Goal: Task Accomplishment & Management: Manage account settings

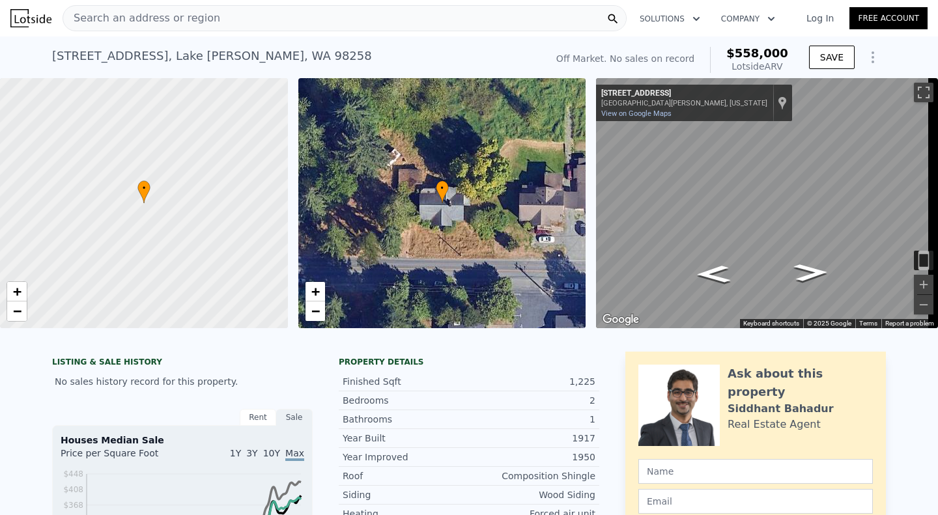
click at [871, 57] on icon "Show Options" at bounding box center [873, 57] width 16 height 16
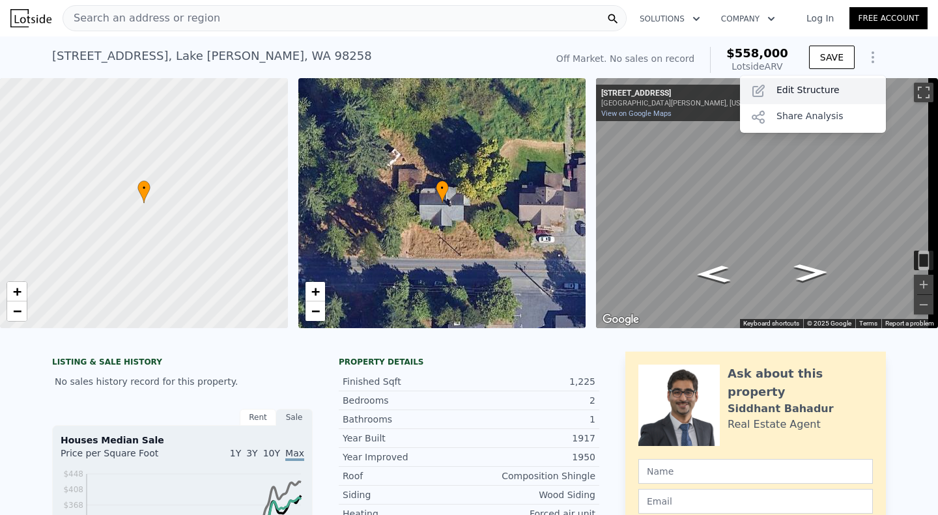
click at [785, 94] on div "Edit Structure" at bounding box center [813, 91] width 146 height 26
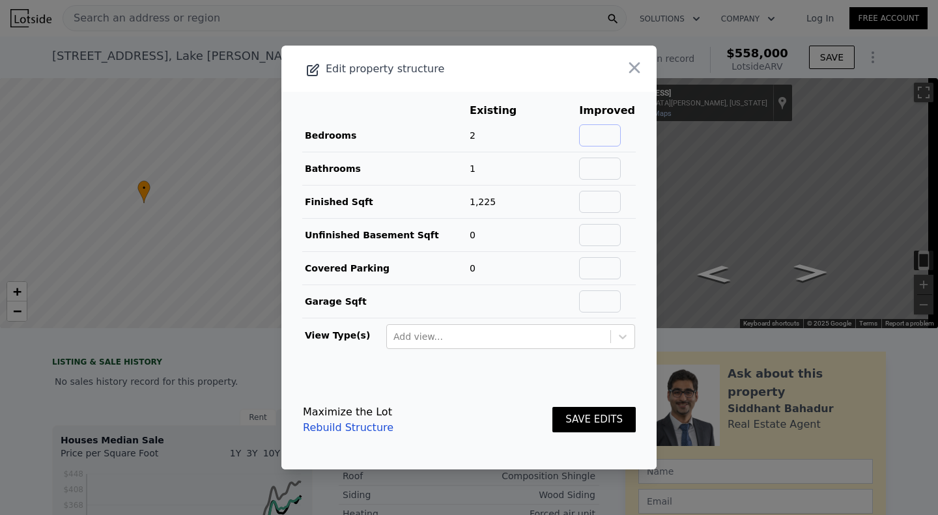
click at [594, 126] on input "text" at bounding box center [600, 135] width 42 height 22
type input "3"
click at [600, 153] on td at bounding box center [606, 168] width 57 height 33
click at [599, 158] on input "text" at bounding box center [600, 169] width 42 height 22
type input "2"
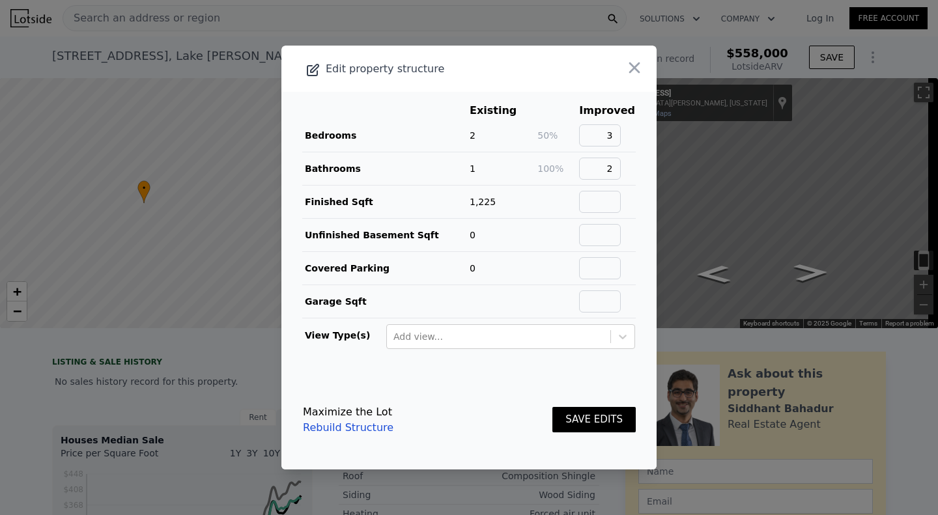
click at [579, 413] on button "SAVE EDITS" at bounding box center [593, 419] width 83 height 25
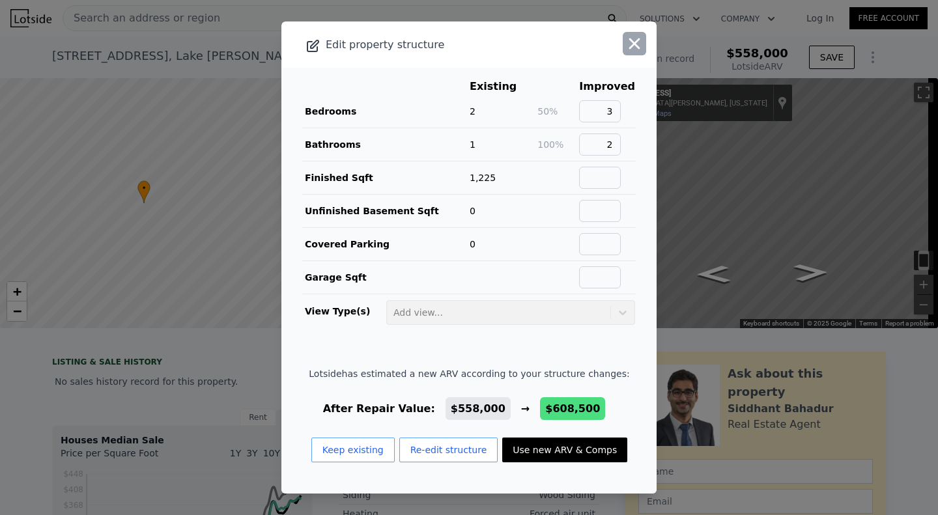
click at [630, 44] on icon "button" at bounding box center [634, 44] width 18 height 18
